Goal: Information Seeking & Learning: Learn about a topic

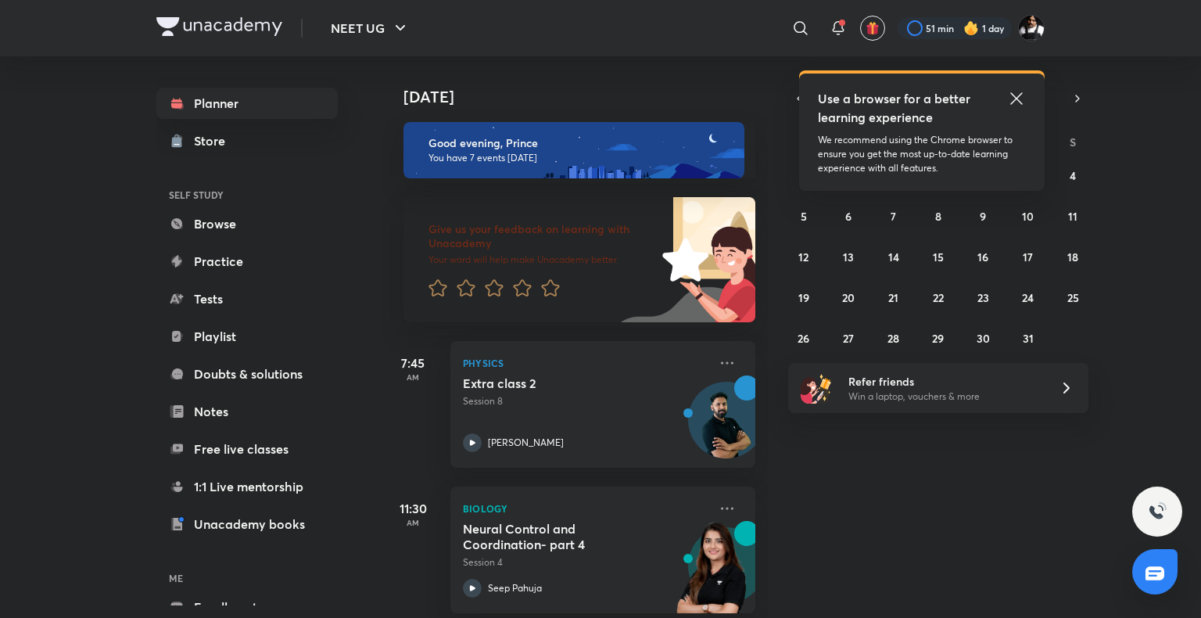
click at [1016, 94] on icon at bounding box center [1016, 98] width 19 height 19
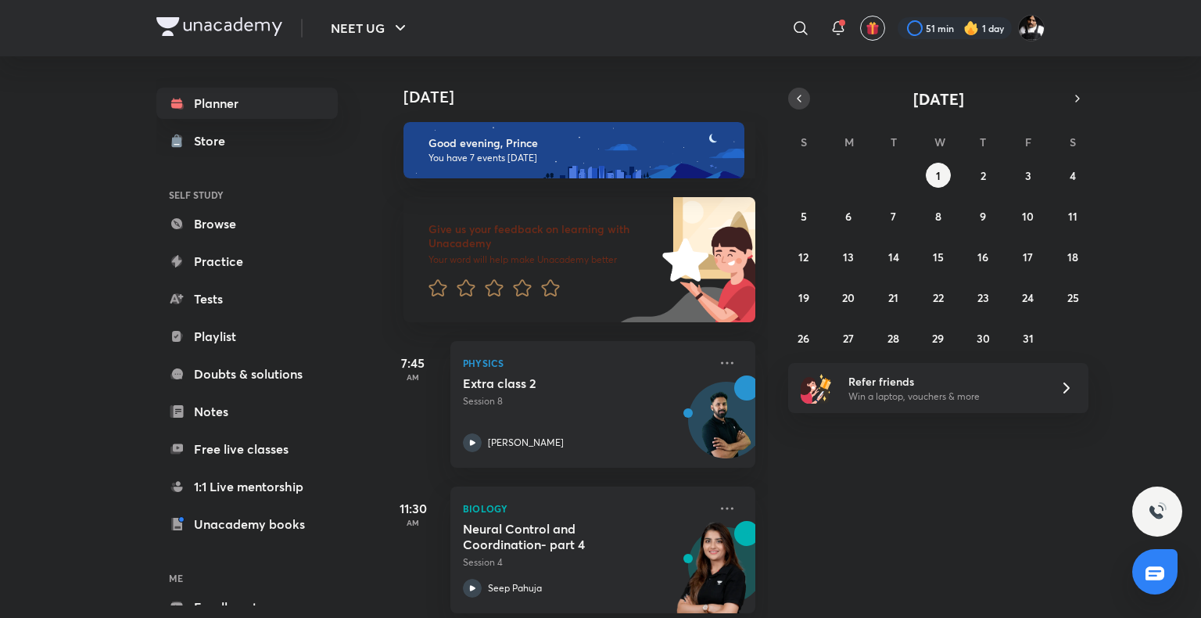
click at [804, 97] on icon "button" at bounding box center [799, 98] width 13 height 14
click at [854, 331] on abbr "29" at bounding box center [849, 338] width 12 height 15
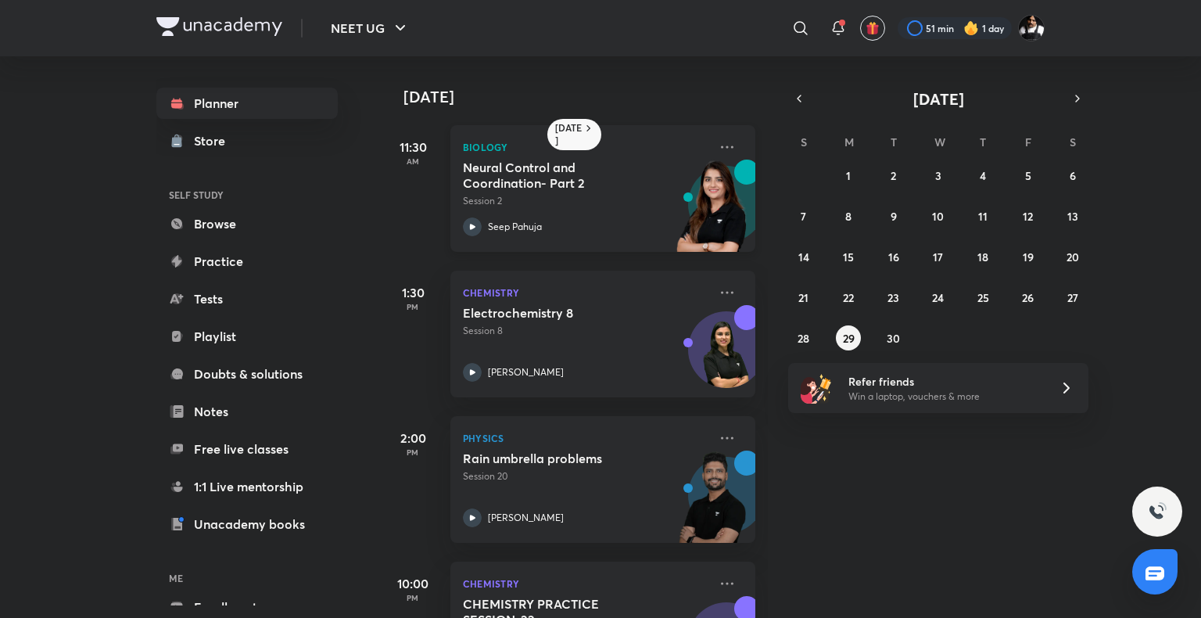
click at [476, 233] on icon at bounding box center [472, 226] width 19 height 19
